Goal: Find specific page/section: Find specific page/section

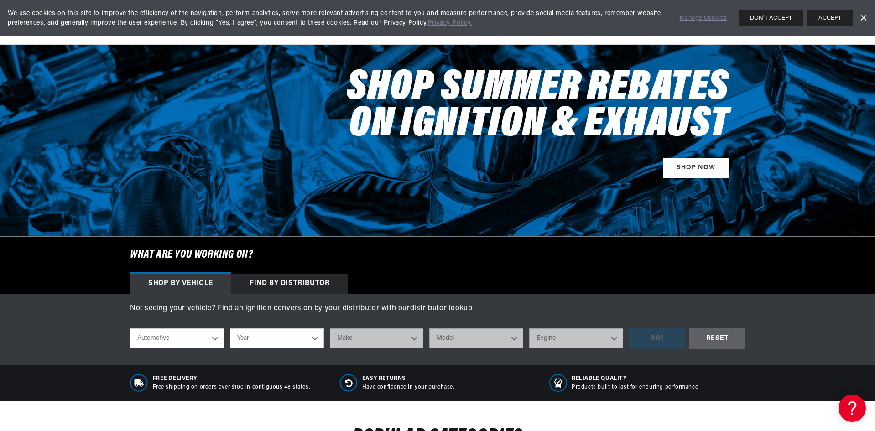
scroll to position [91, 0]
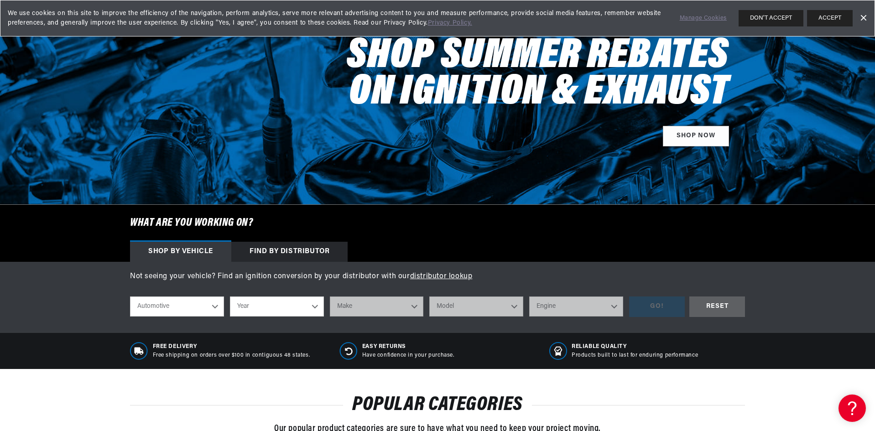
click at [201, 309] on select "Automotive Agricultural Industrial Marine Motorcycle" at bounding box center [177, 307] width 94 height 20
click at [241, 305] on select "Year 2022 2021 2020 2019 2018 2017 2016 2015 2014 2013 2012 2011 2010 2009 2008…" at bounding box center [277, 307] width 94 height 20
select select "1974"
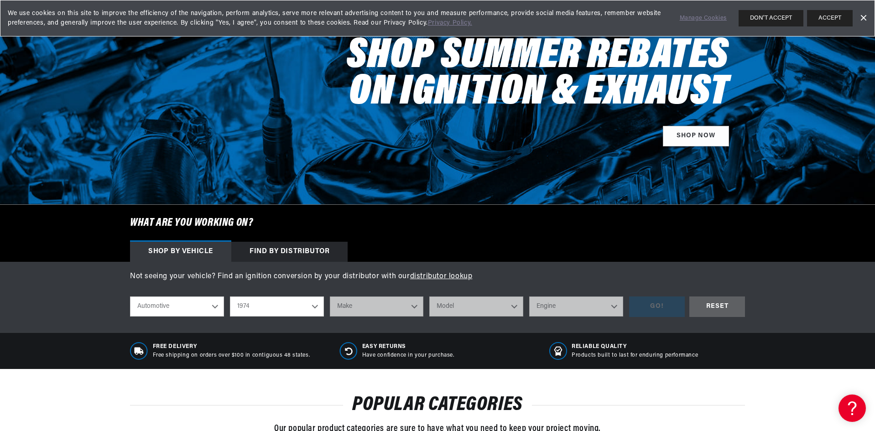
click at [230, 297] on select "Year 2022 2021 2020 2019 2018 2017 2016 2015 2014 2013 2012 2011 2010 2009 2008…" at bounding box center [277, 307] width 94 height 20
select select "1974"
click at [358, 302] on select "Make Alfa Romeo American Motors Aston Martin Audi Austin Avanti BMW Buick Cadil…" at bounding box center [377, 307] width 94 height 20
select select "Ford"
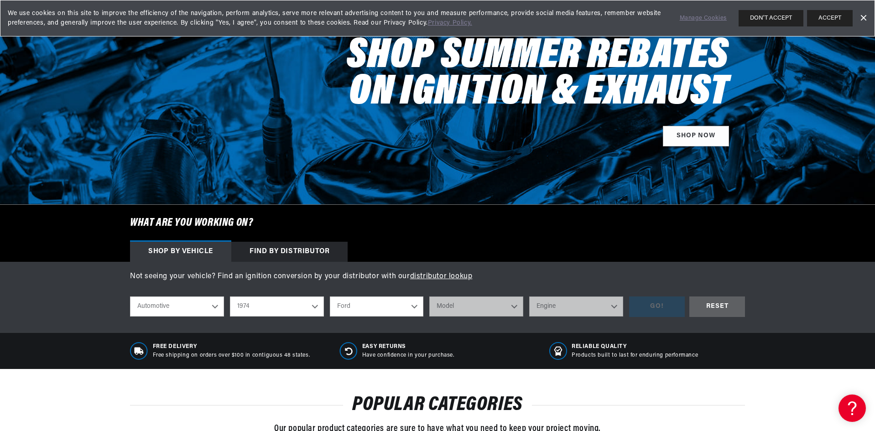
click at [330, 297] on select "Make Alfa Romeo American Motors Aston Martin Audi Austin Avanti BMW Buick Cadil…" at bounding box center [377, 307] width 94 height 20
select select "Ford"
click at [481, 302] on select "Model Bronco Country Sedan Country Squire Custom 500 E-100 Econoline E-200 Econ…" at bounding box center [477, 307] width 94 height 20
select select "Mustang-II"
click at [430, 297] on select "Model Bronco Country Sedan Country Squire Custom 500 E-100 Econoline E-200 Econ…" at bounding box center [477, 307] width 94 height 20
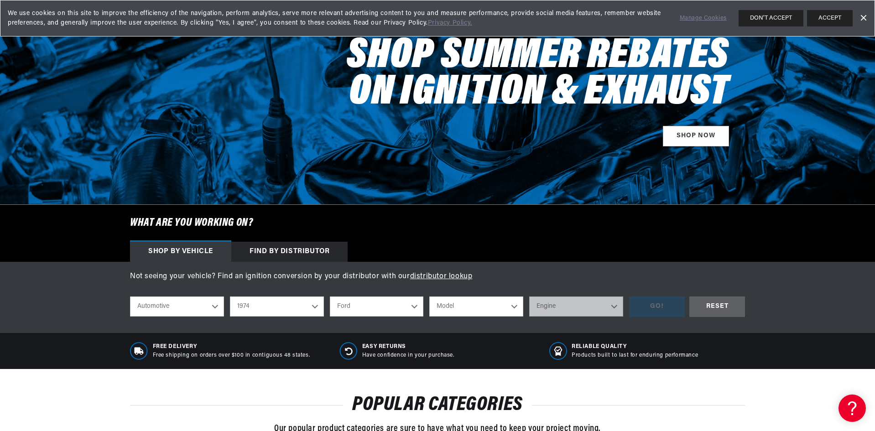
select select "Mustang-II"
click at [552, 307] on select "Engine 140cid / 2.3L 171cid / 2.8L" at bounding box center [576, 307] width 94 height 20
select select "171cid-2.8L"
click at [529, 297] on select "Engine 140cid / 2.3L 171cid / 2.8L" at bounding box center [576, 307] width 94 height 20
select select "171cid-2.8L"
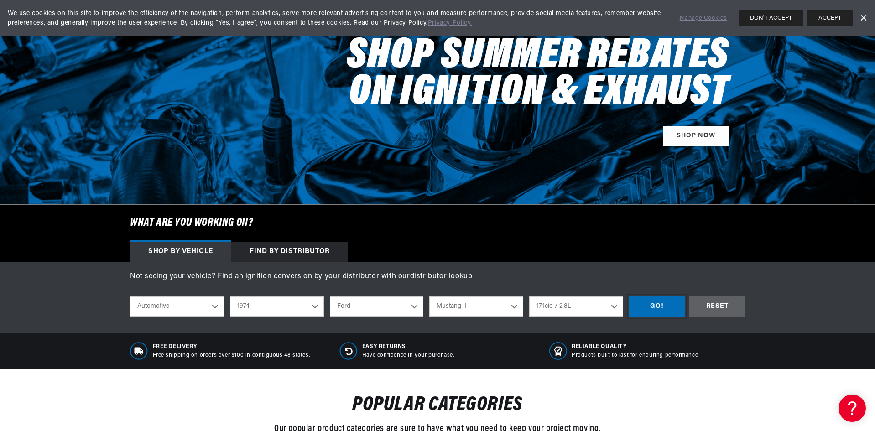
click at [646, 308] on div "GO!" at bounding box center [657, 307] width 56 height 21
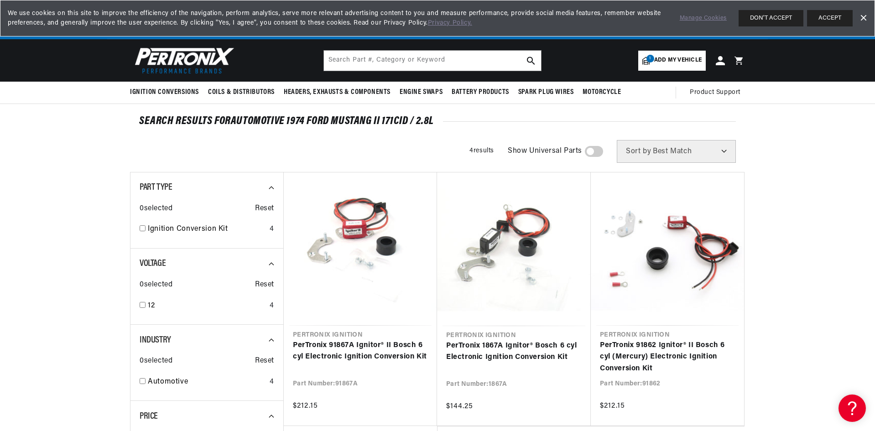
scroll to position [0, 341]
